Goal: Transaction & Acquisition: Purchase product/service

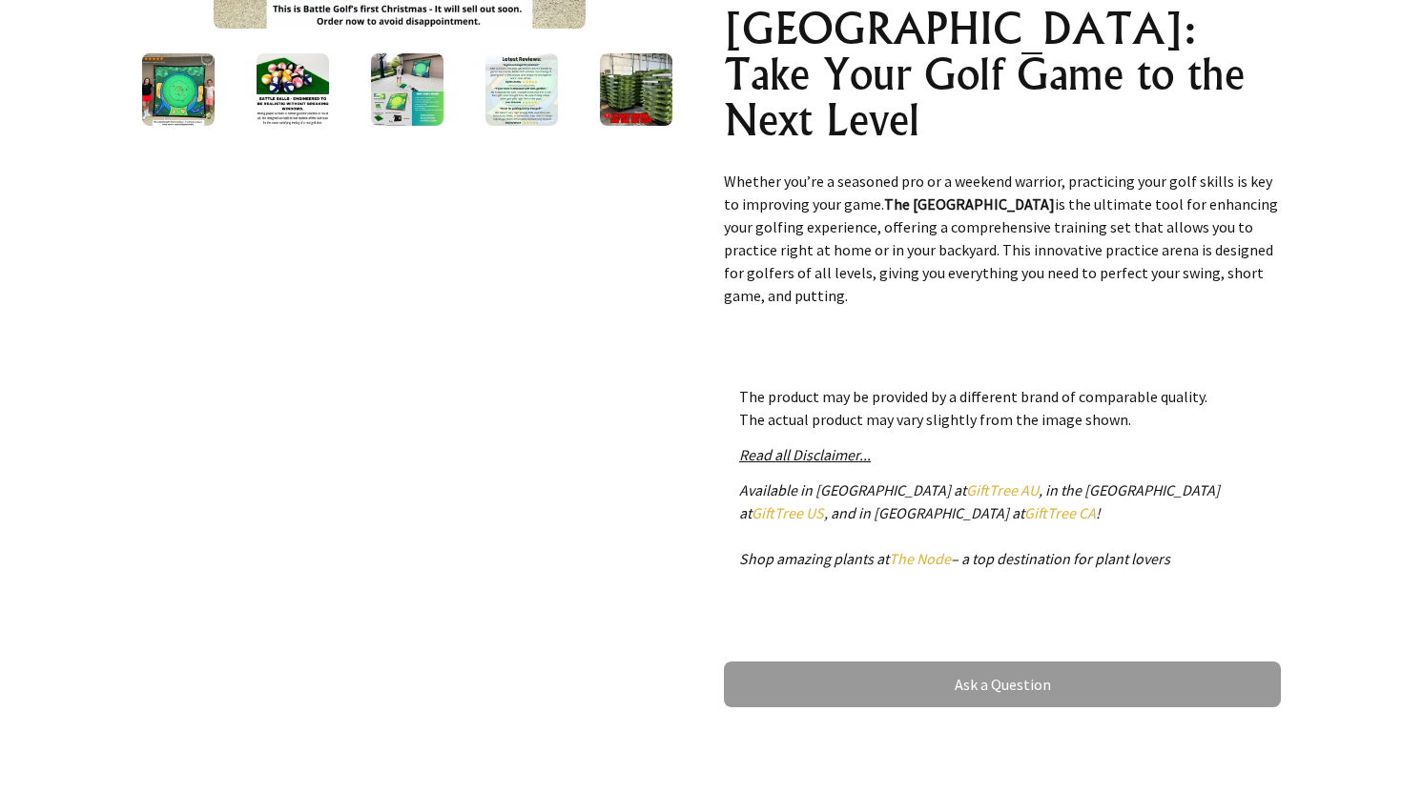
scroll to position [593, 0]
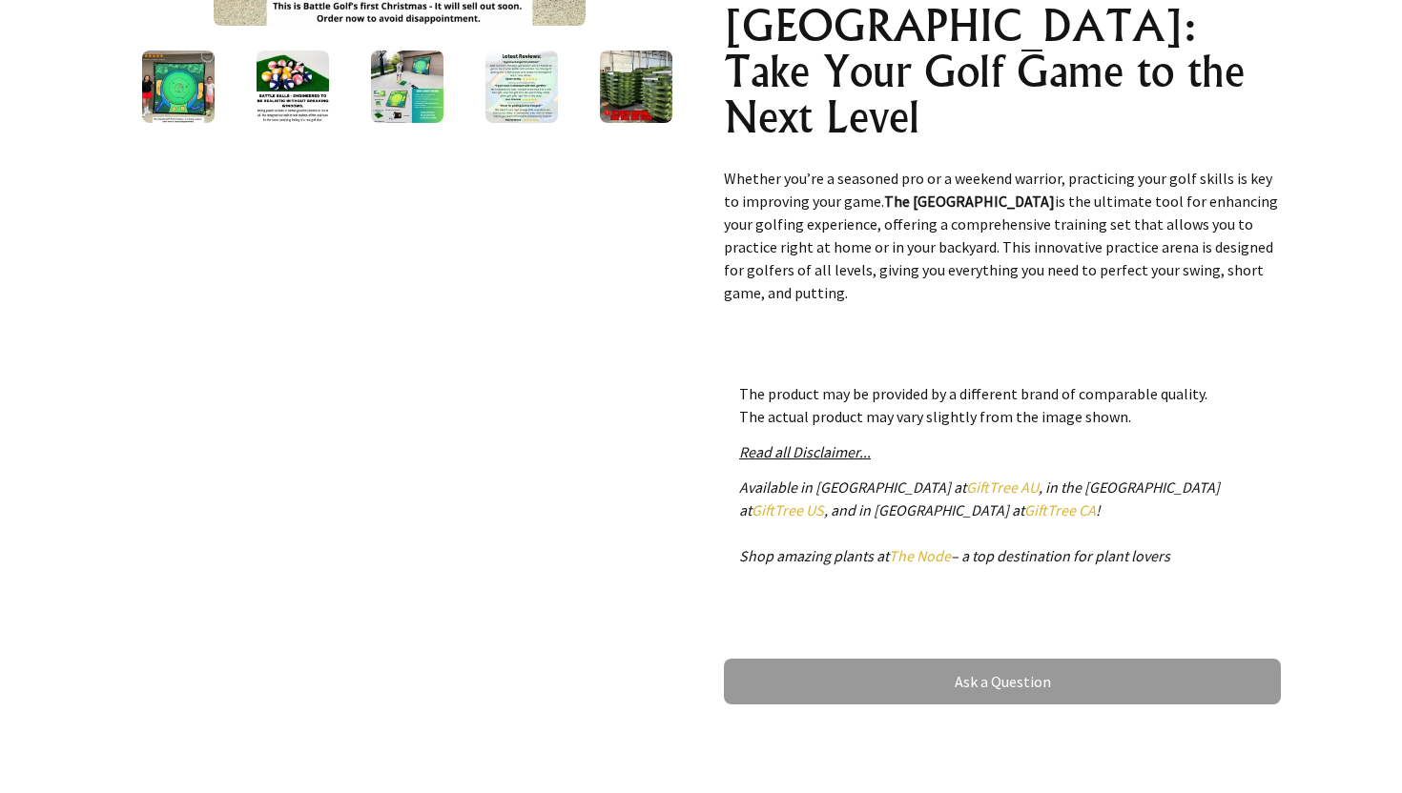
click at [966, 484] on link "GiftTree AU" at bounding box center [1002, 487] width 72 height 19
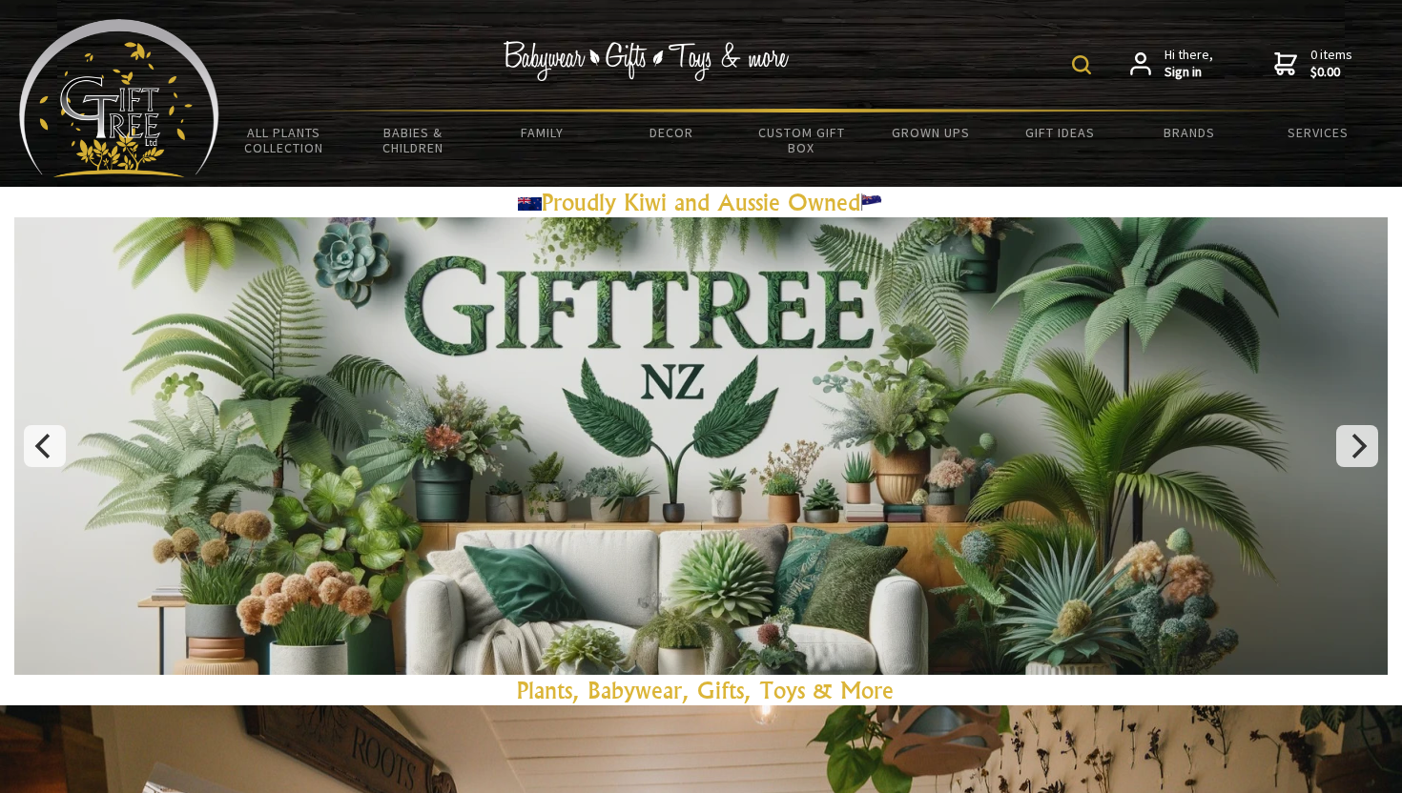
click at [1077, 69] on img at bounding box center [1081, 64] width 19 height 19
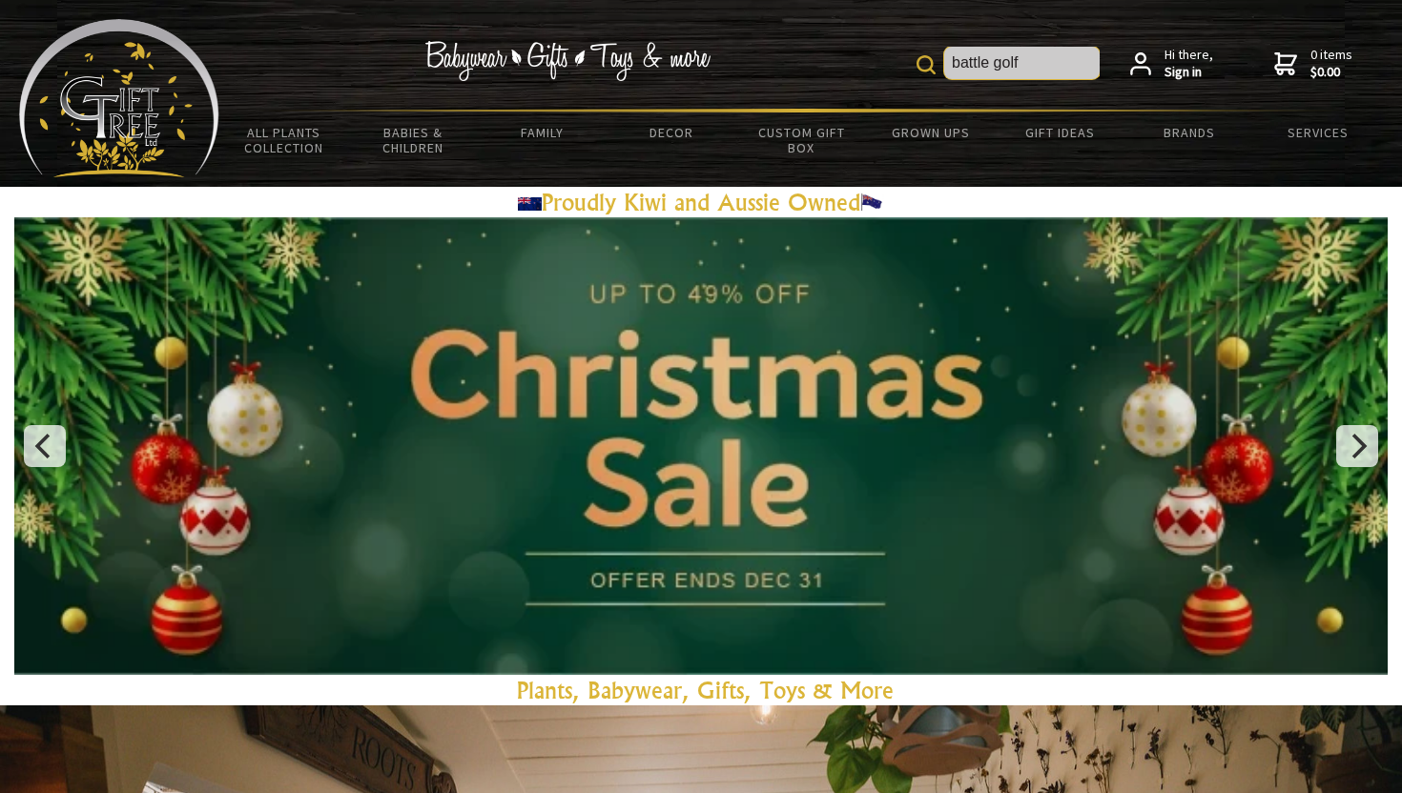
type input "battle golf"
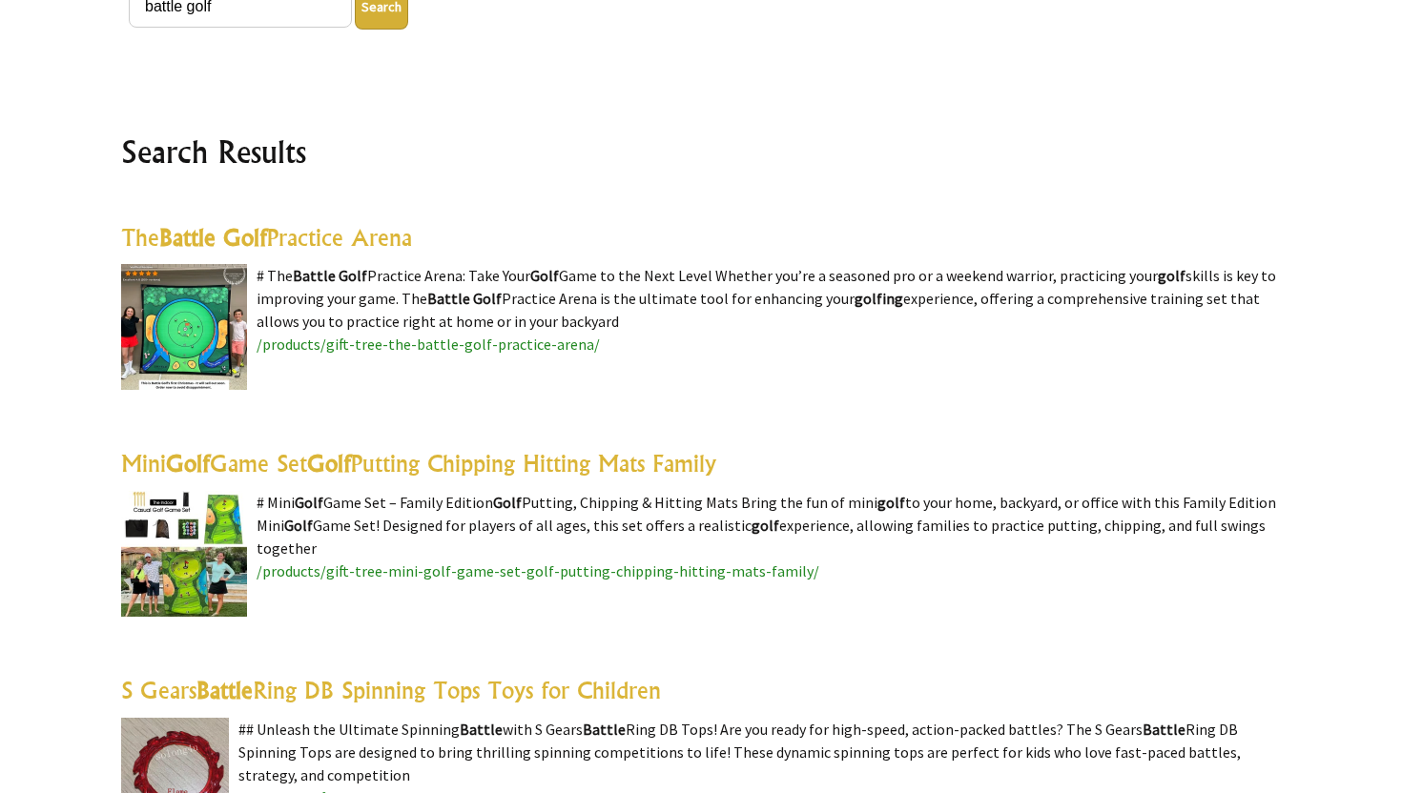
scroll to position [377, 0]
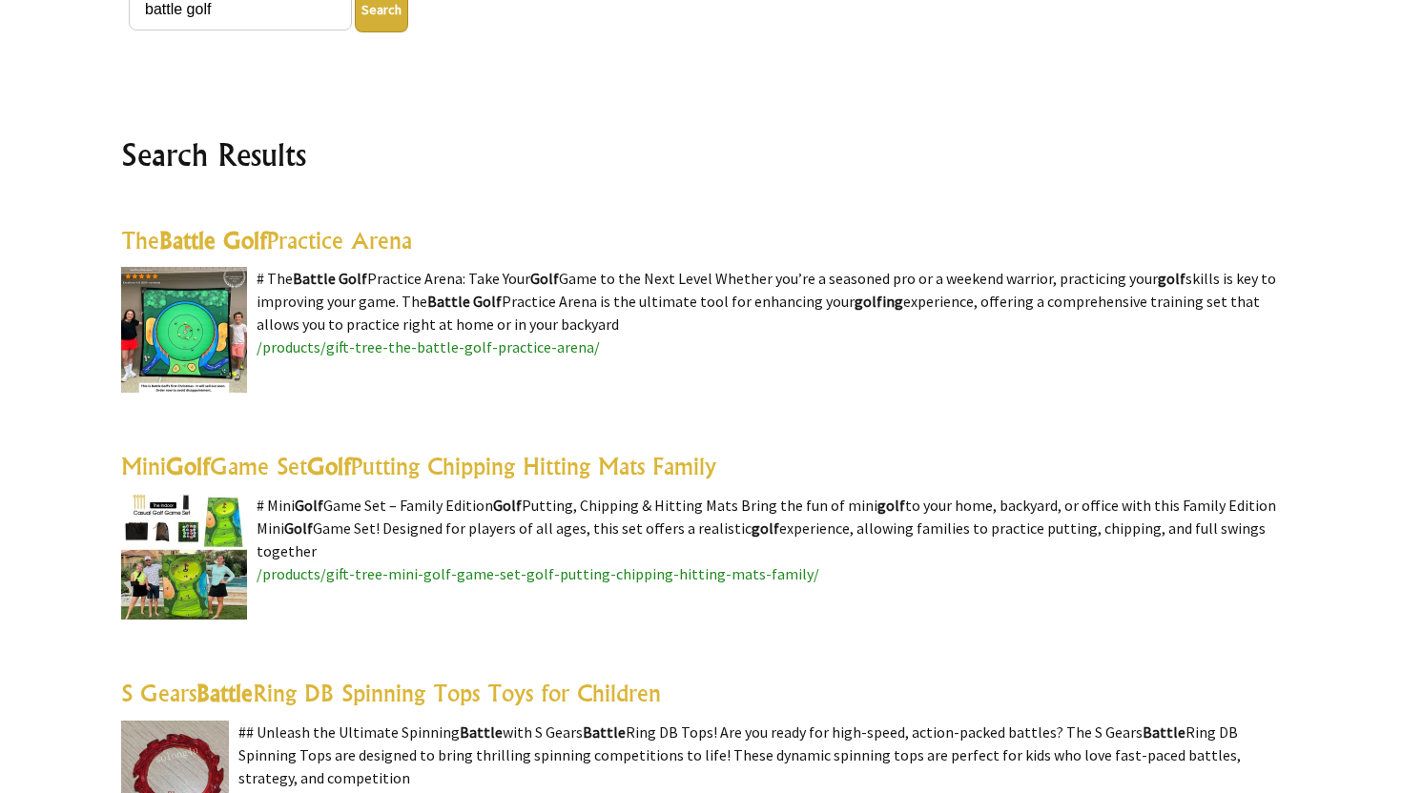
click at [335, 242] on link "The [GEOGRAPHIC_DATA]" at bounding box center [266, 240] width 291 height 29
